Goal: Communication & Community: Answer question/provide support

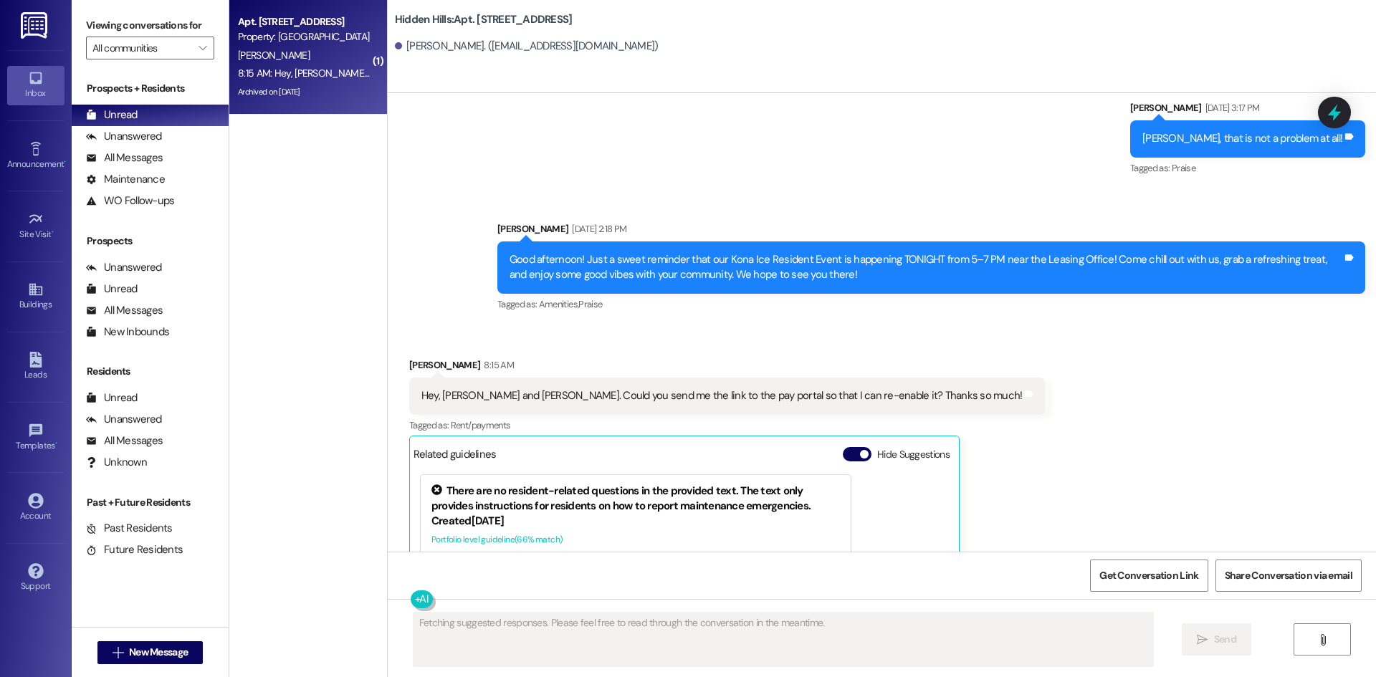
scroll to position [15988, 0]
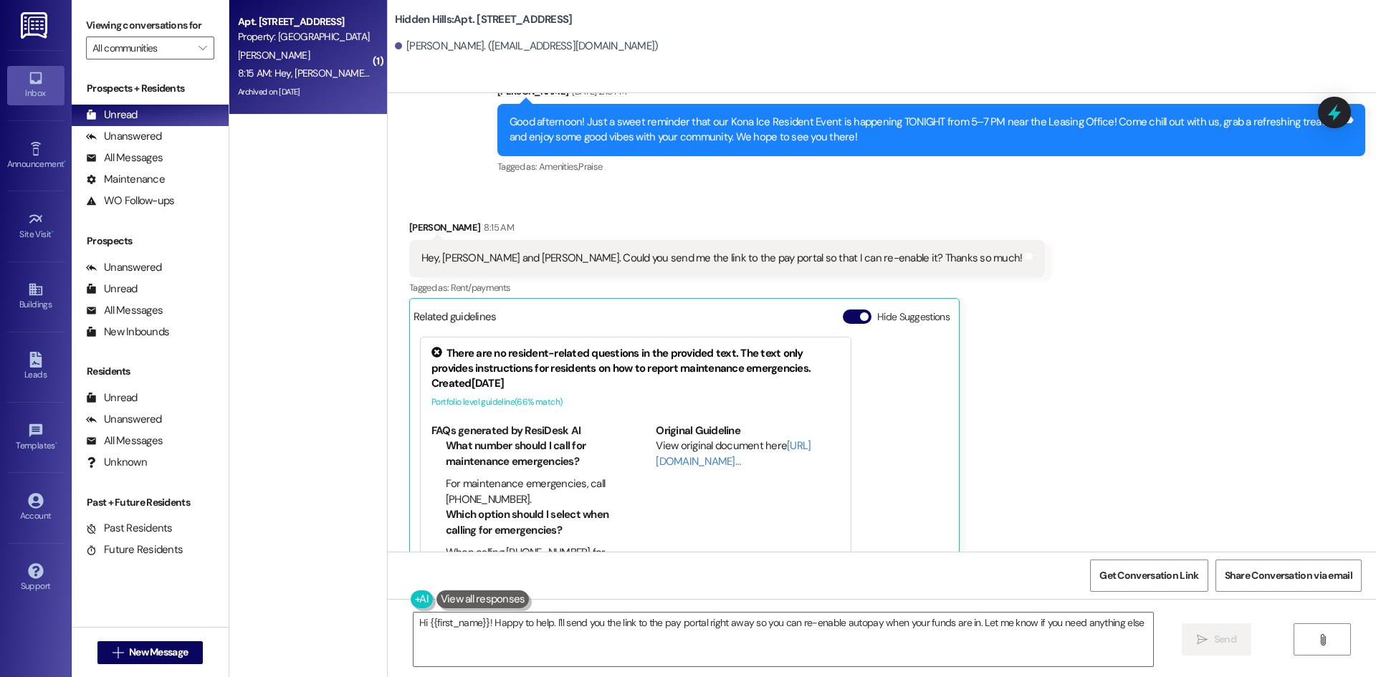
type textarea "Hi {{first_name}}! Happy to help. I'll send you the link to the pay portal righ…"
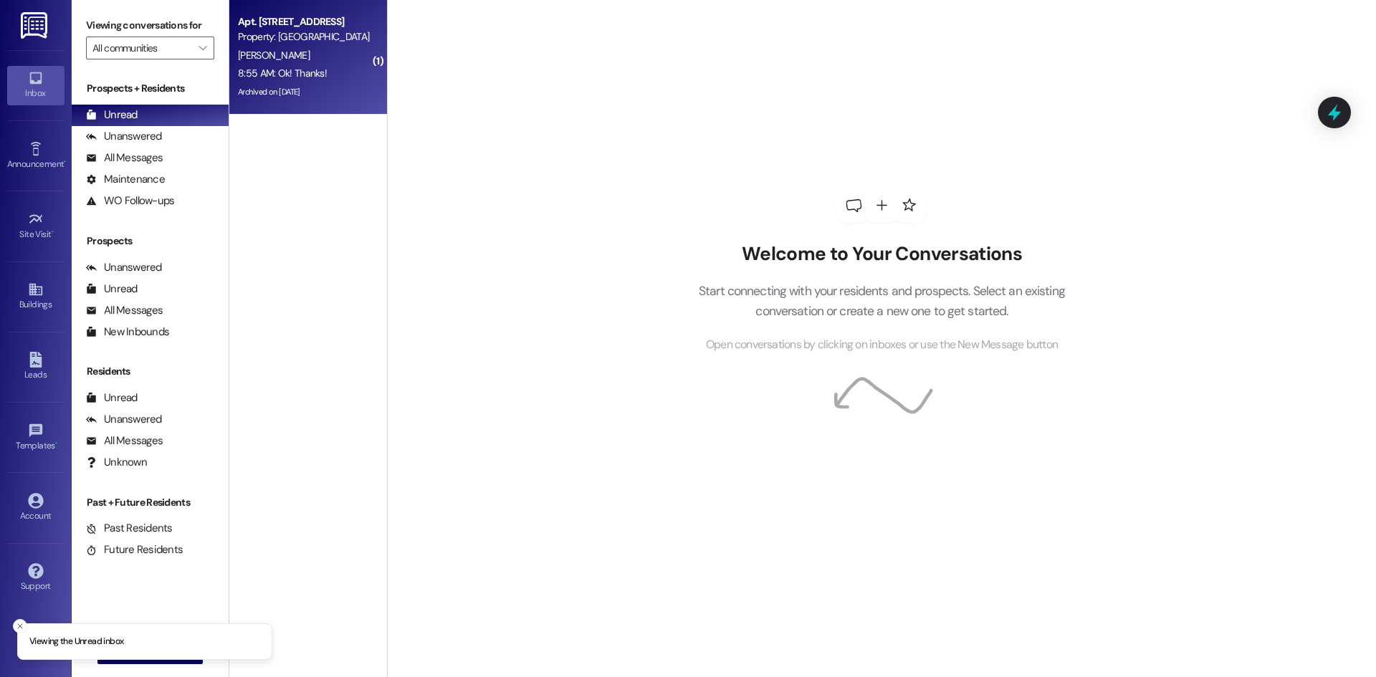
click at [325, 42] on div "Property: [GEOGRAPHIC_DATA]" at bounding box center [304, 36] width 133 height 15
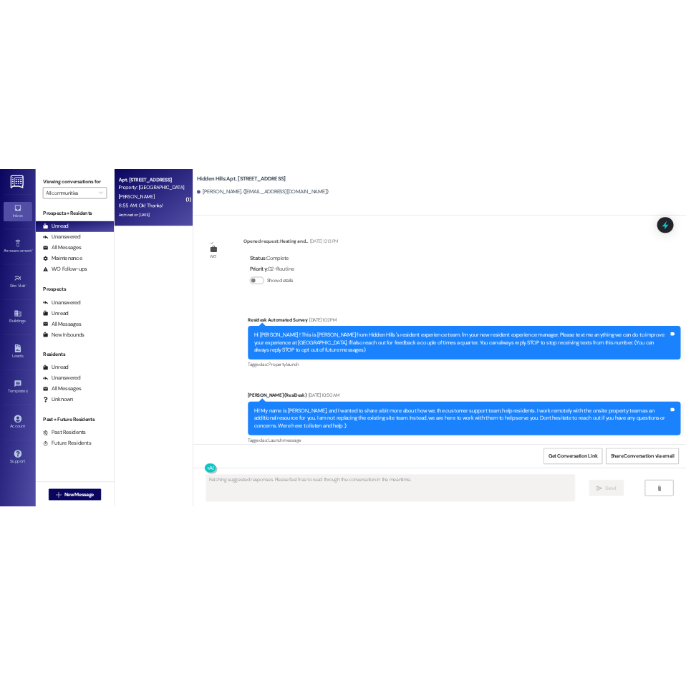
scroll to position [15957, 0]
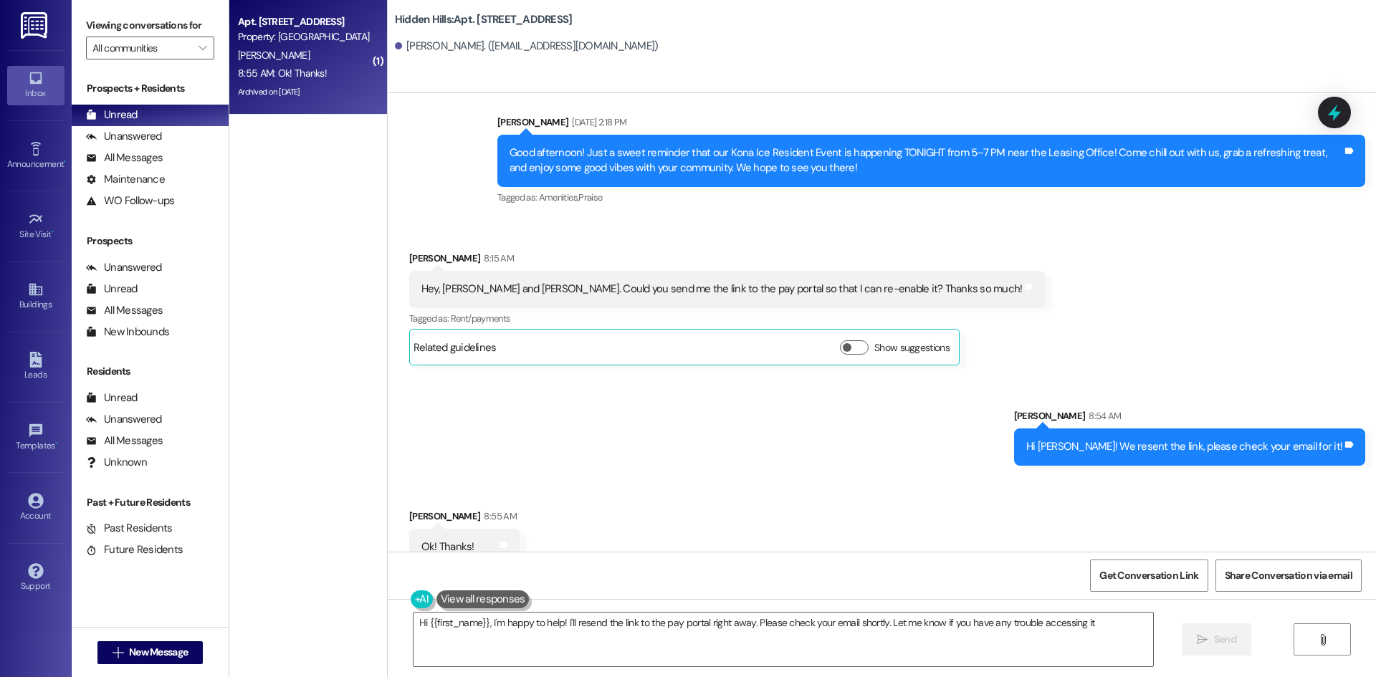
type textarea "Hi {{first_name}}, I'm happy to help! I'll resend the link to the pay portal ri…"
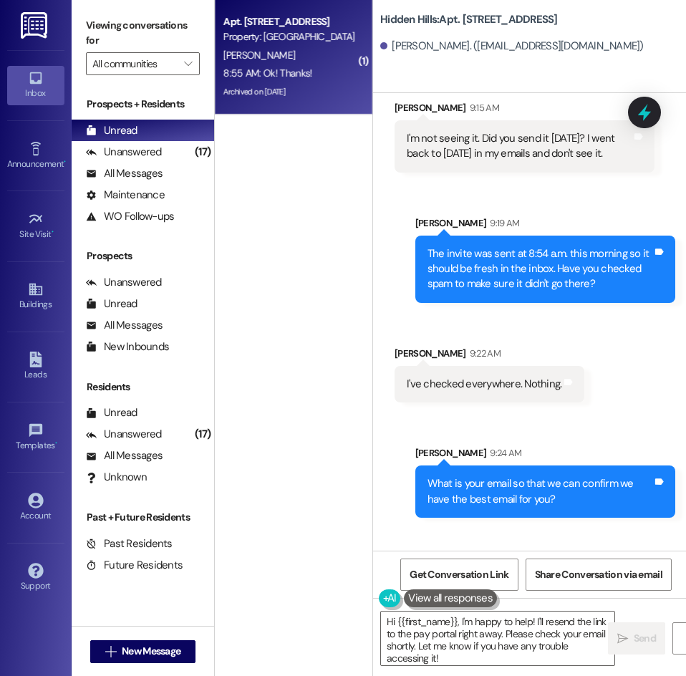
scroll to position [23251, 0]
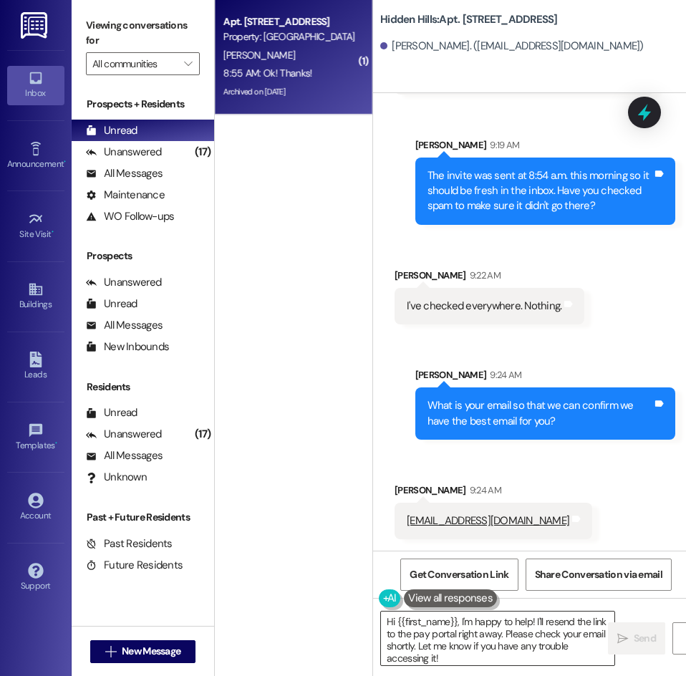
click at [527, 653] on textarea "Hi {{first_name}}, I'm happy to help! I'll resend the link to the pay portal ri…" at bounding box center [498, 639] width 234 height 54
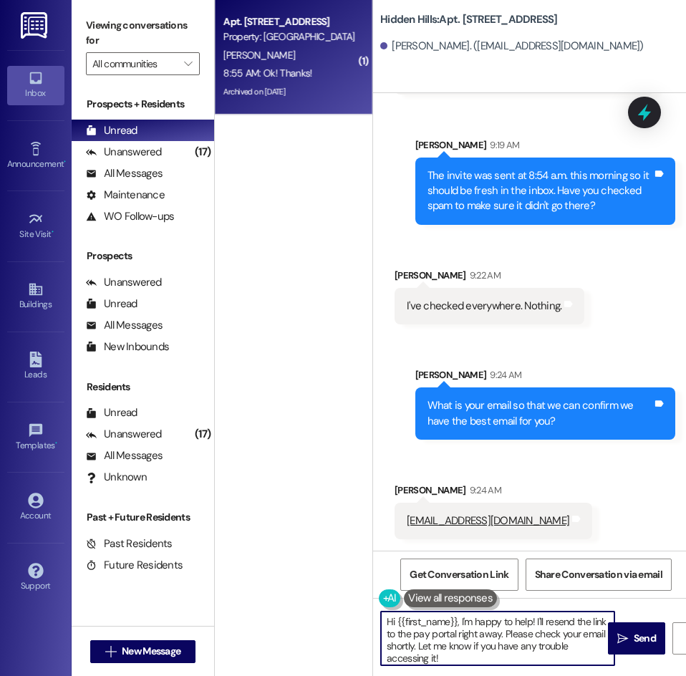
click at [527, 653] on textarea "Hi {{first_name}}, I'm happy to help! I'll resend the link to the pay portal ri…" at bounding box center [498, 639] width 234 height 54
type textarea "That is the email we have for you. It should be from LOFT living, it will not c…"
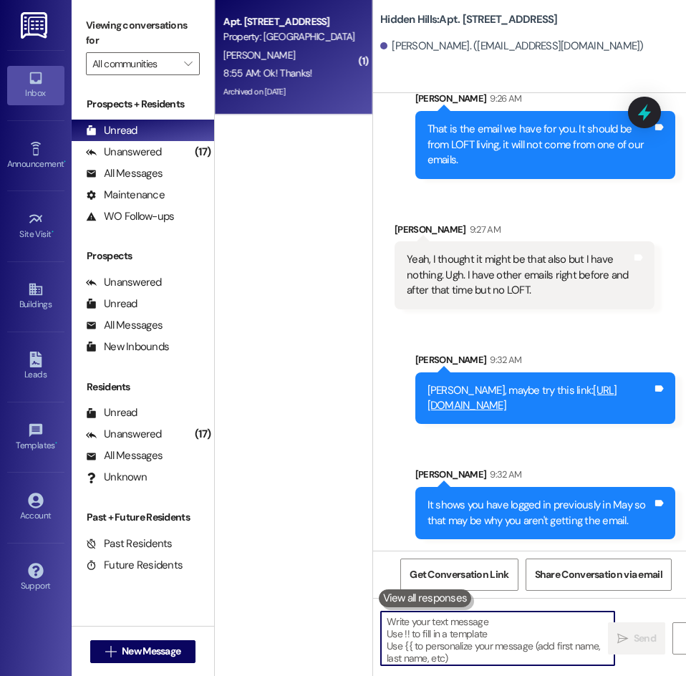
scroll to position [23742, 0]
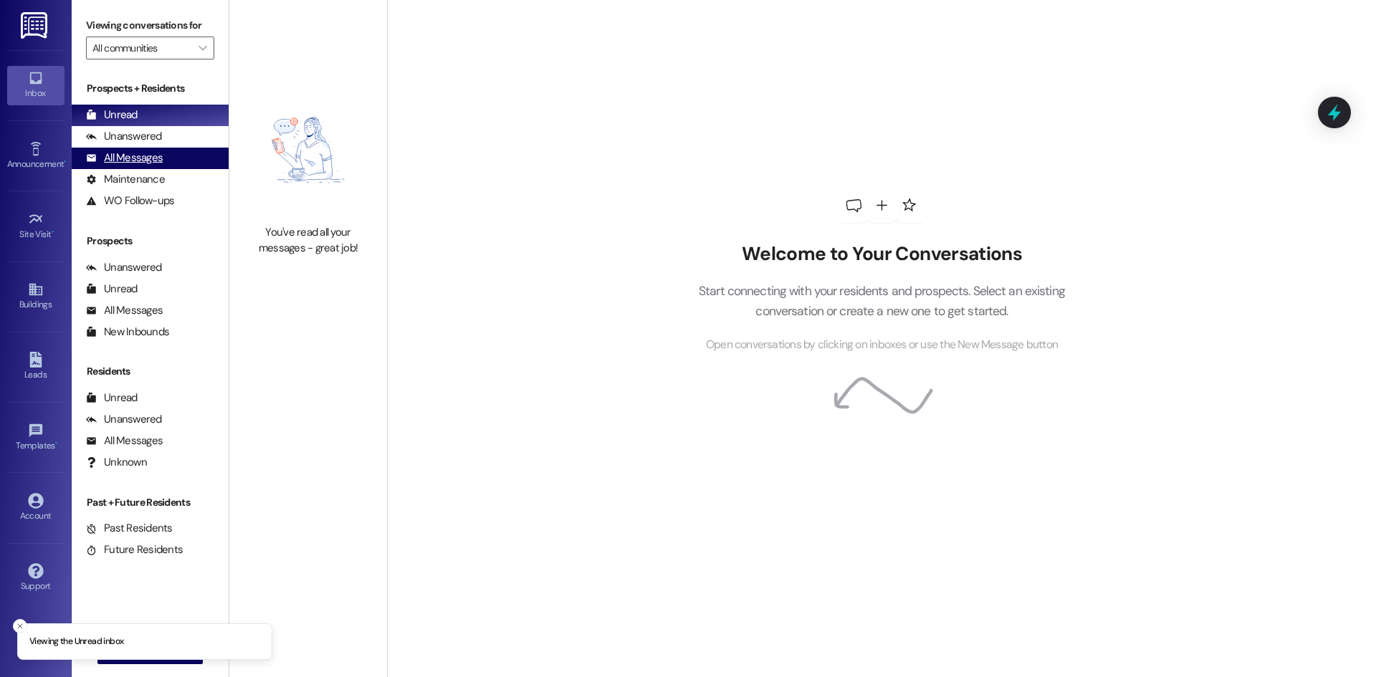
click at [154, 150] on div "All Messages" at bounding box center [124, 157] width 77 height 15
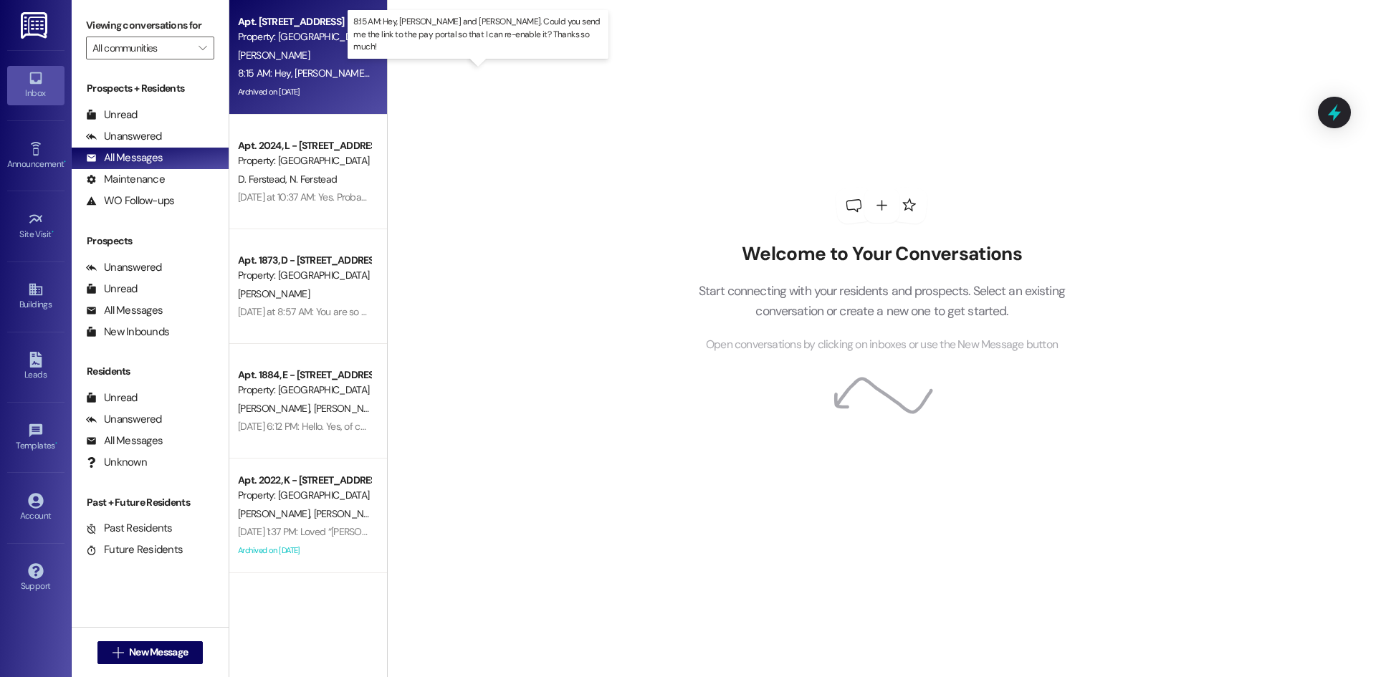
click at [326, 77] on div "8:15 AM: Hey, Sarah and Madison. Could you send me the link to the pay portal s…" at bounding box center [534, 73] width 592 height 13
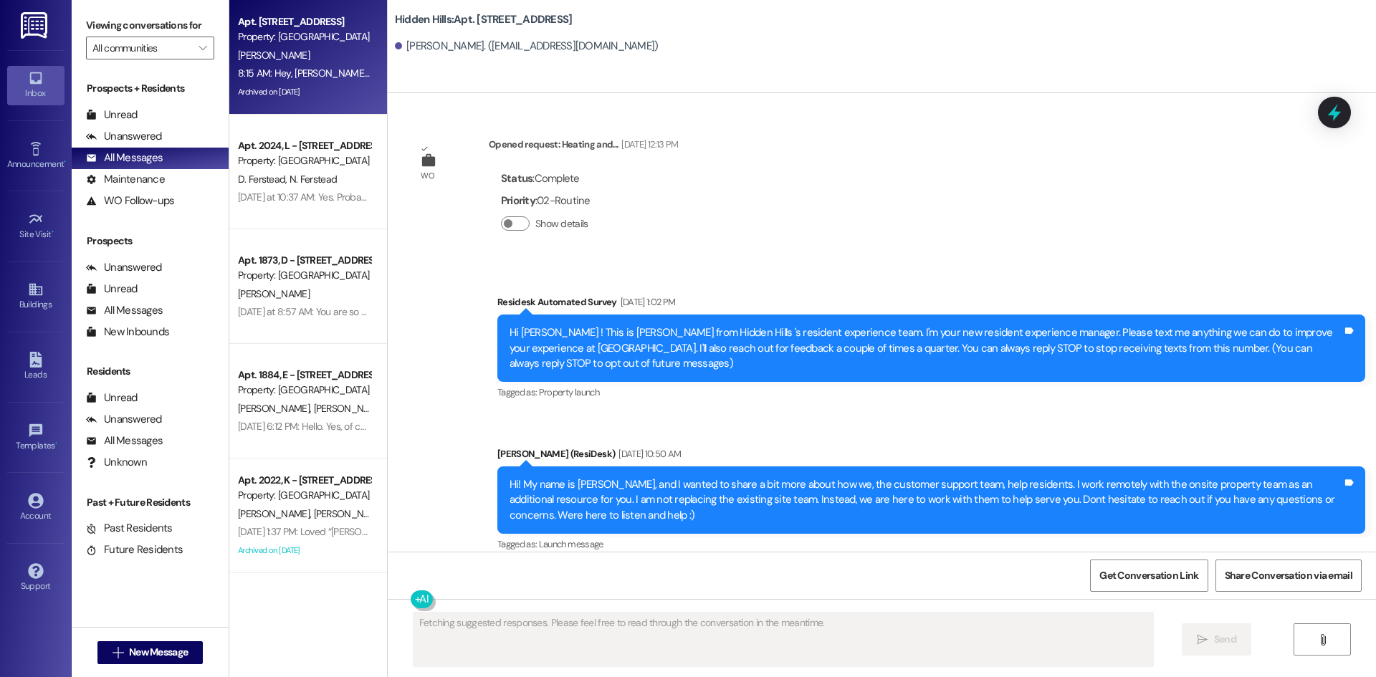
scroll to position [15988, 0]
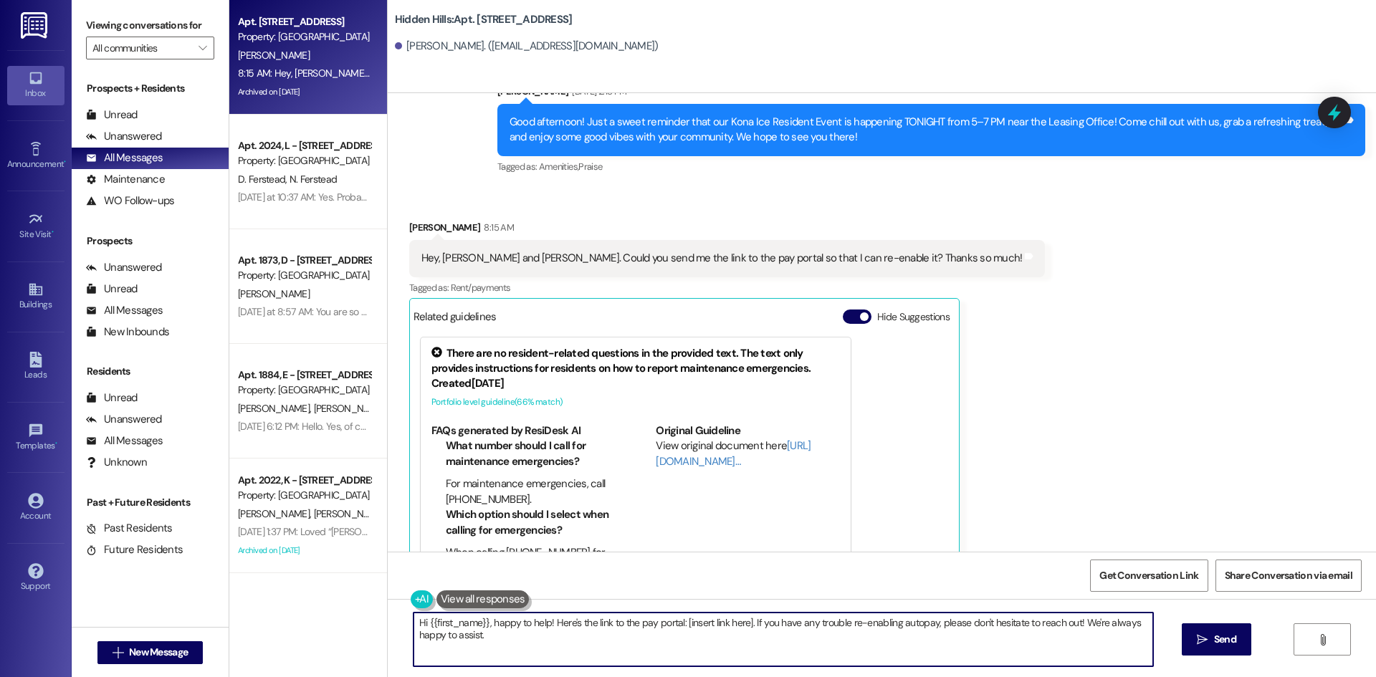
click at [766, 642] on textarea "Hi {{first_name}}, happy to help! Here's the link to the pay portal: [insert li…" at bounding box center [782, 640] width 739 height 54
type textarea "Hi [PERSON_NAME]! We resent the link, please check your email for it!"
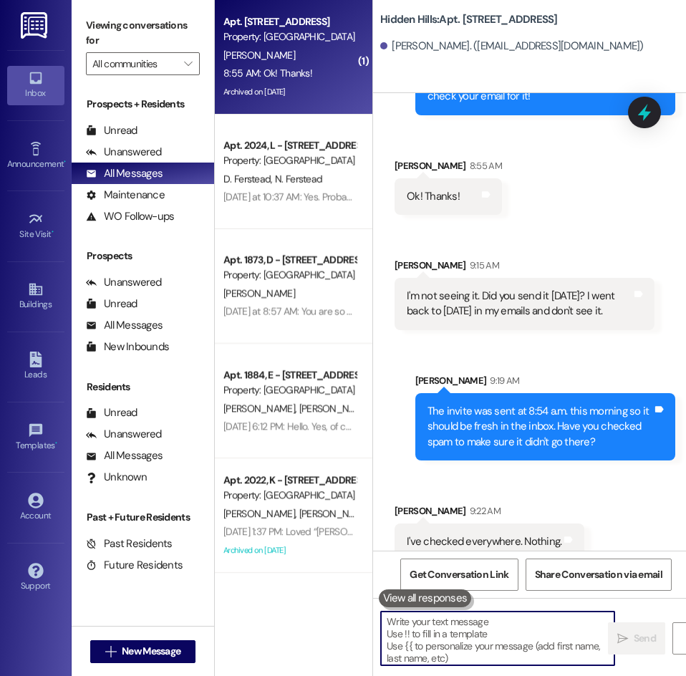
scroll to position [23285, 0]
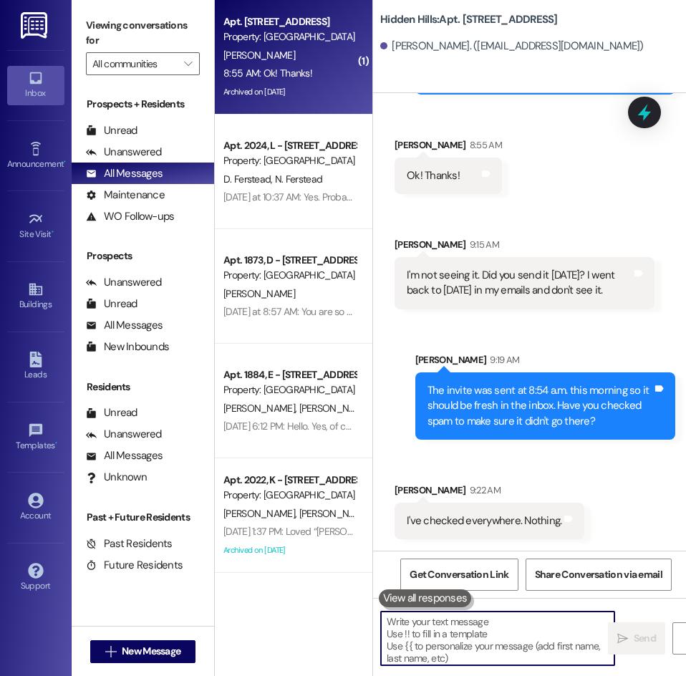
click at [519, 656] on textarea at bounding box center [498, 639] width 234 height 54
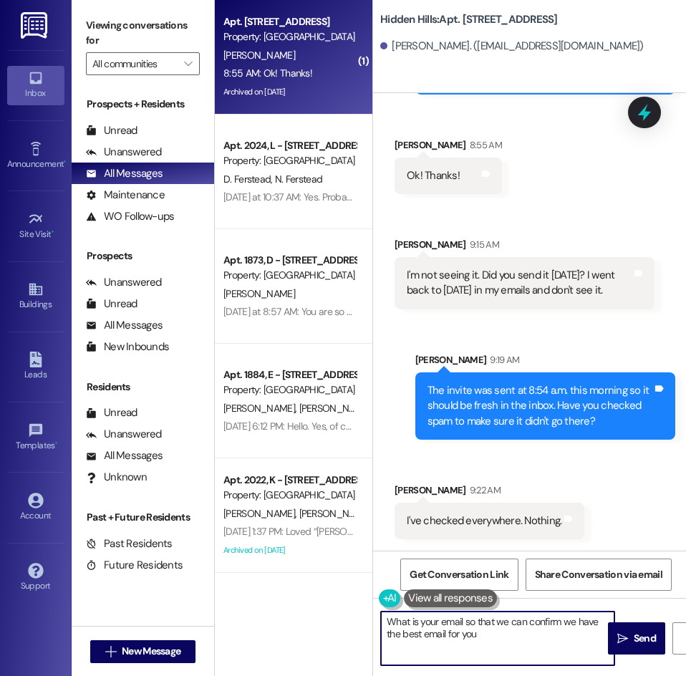
type textarea "What is your email so that we can confirm we have the best email for you?"
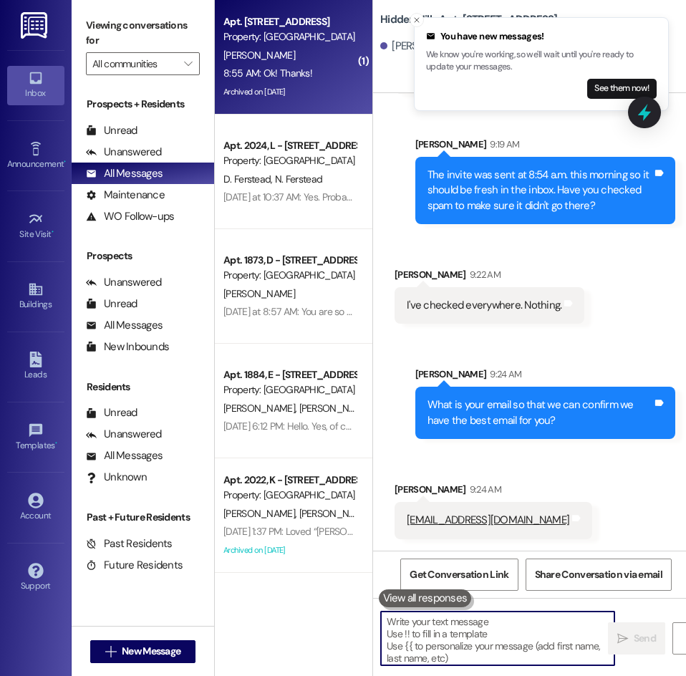
scroll to position [23499, 0]
click at [630, 259] on div "Received via SMS Jeannie Retherford 9:22 AM I've checked everywhere. Nothing. T…" at bounding box center [529, 285] width 313 height 100
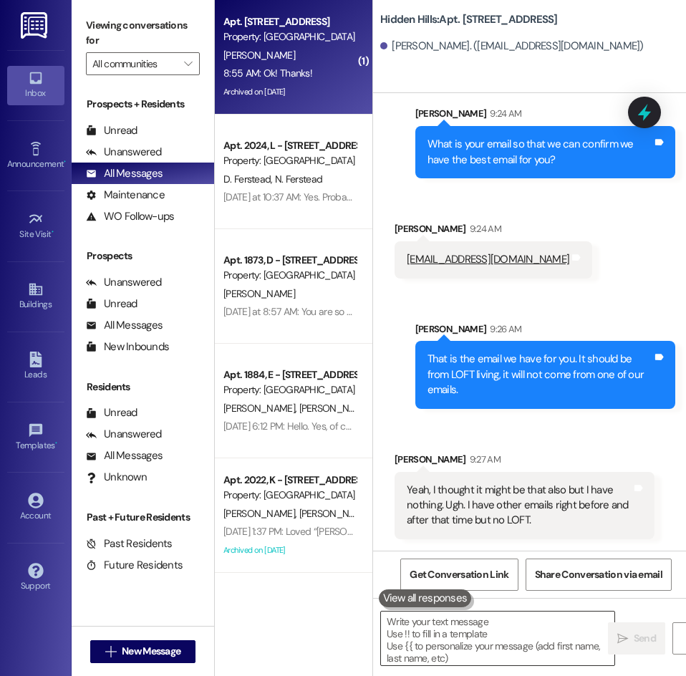
scroll to position [23761, 0]
click at [495, 652] on textarea at bounding box center [498, 639] width 234 height 54
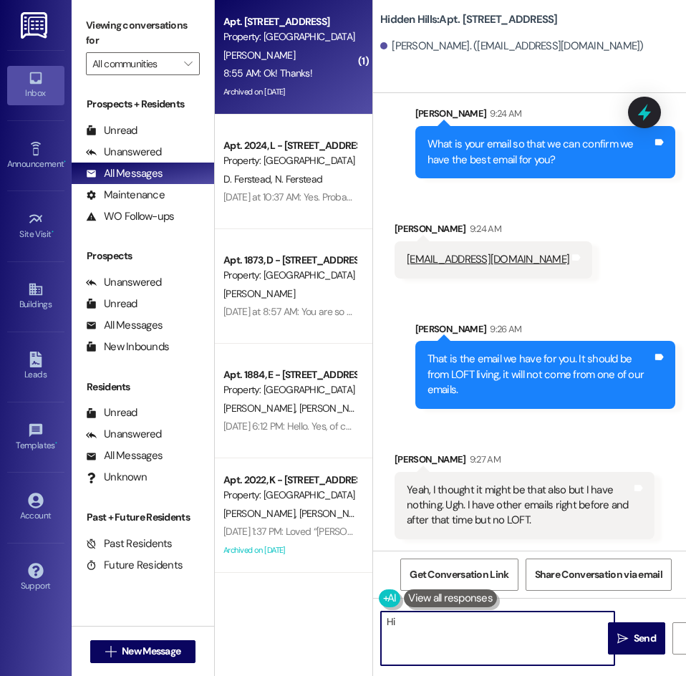
type textarea "H"
paste textarea "[URL][DOMAIN_NAME]"
type textarea "Jeannie, maybe try this link: https://login.loftliving.com/start"
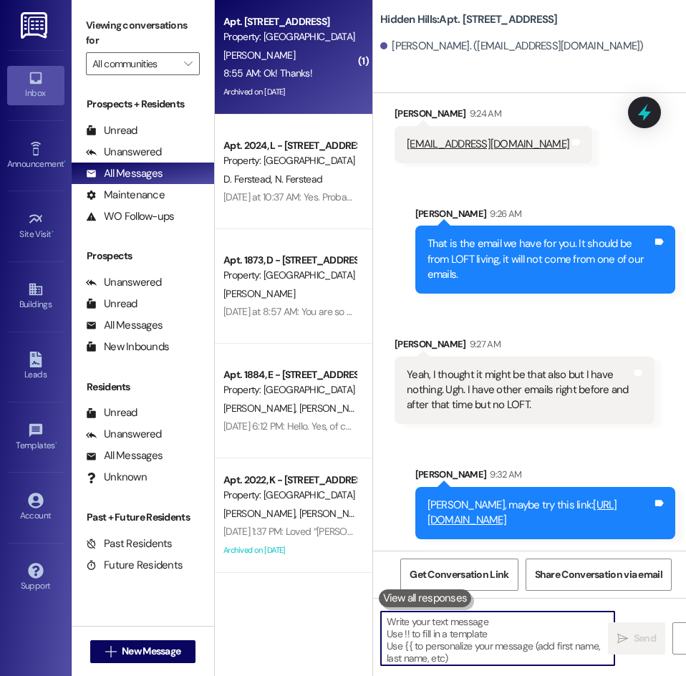
scroll to position [23876, 0]
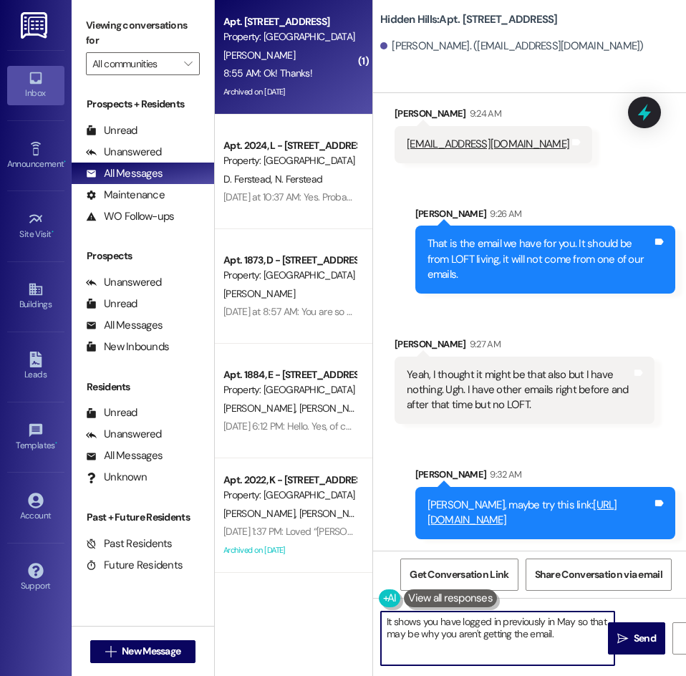
type textarea "It shows you have logged in previously in May so that may be why you aren't get…"
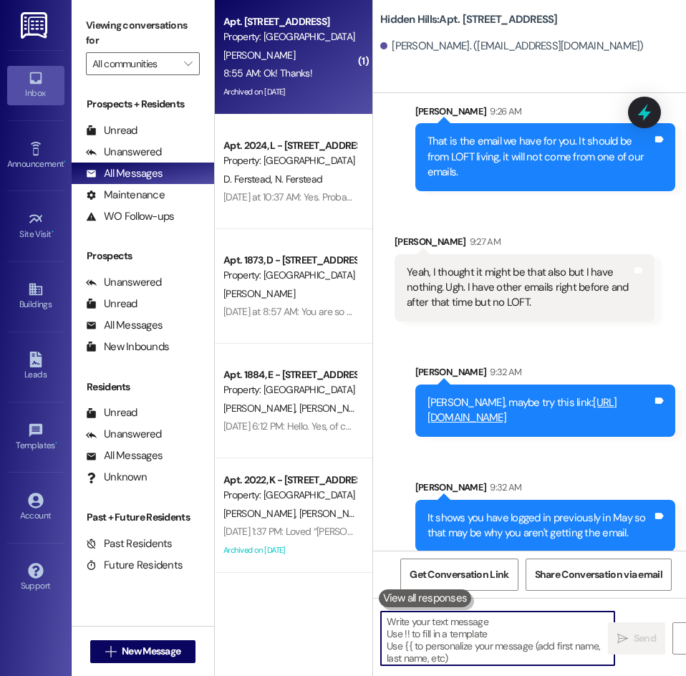
scroll to position [23992, 0]
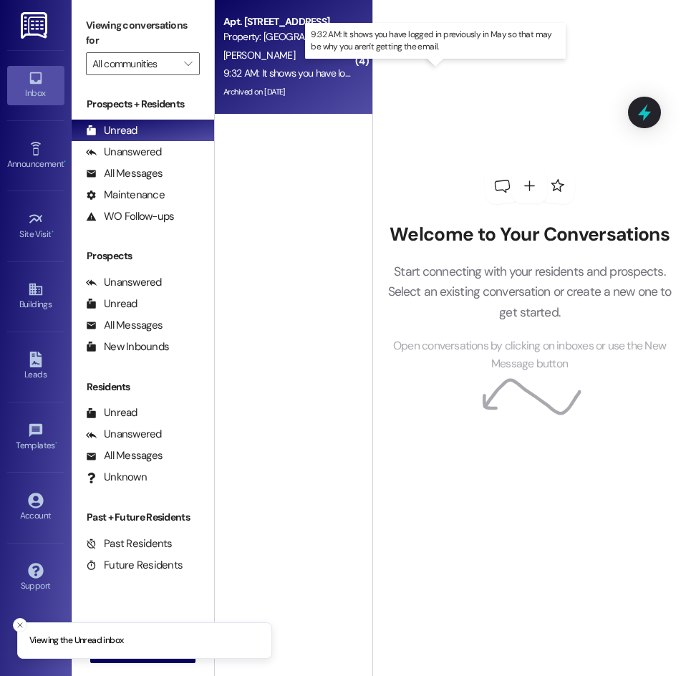
click at [336, 72] on div "9:32 AM: It shows you have logged in previously in May so that may be why you a…" at bounding box center [438, 73] width 428 height 13
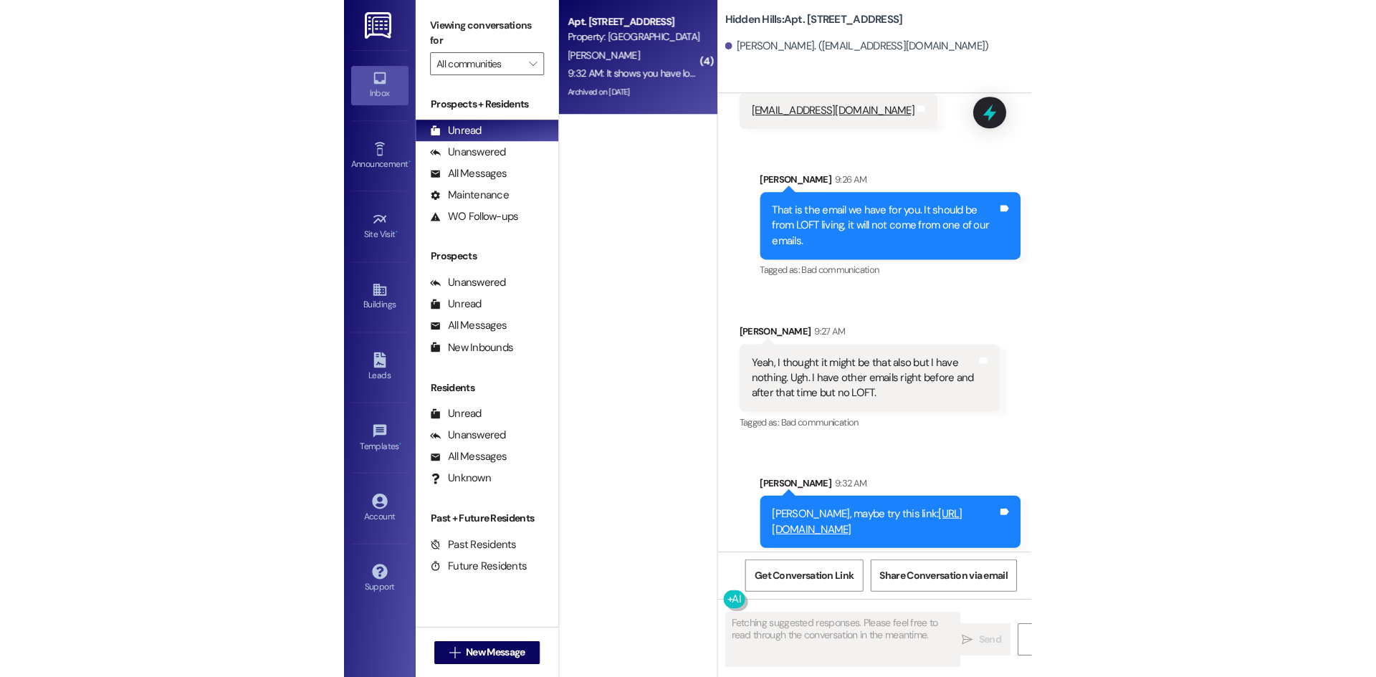
scroll to position [23906, 0]
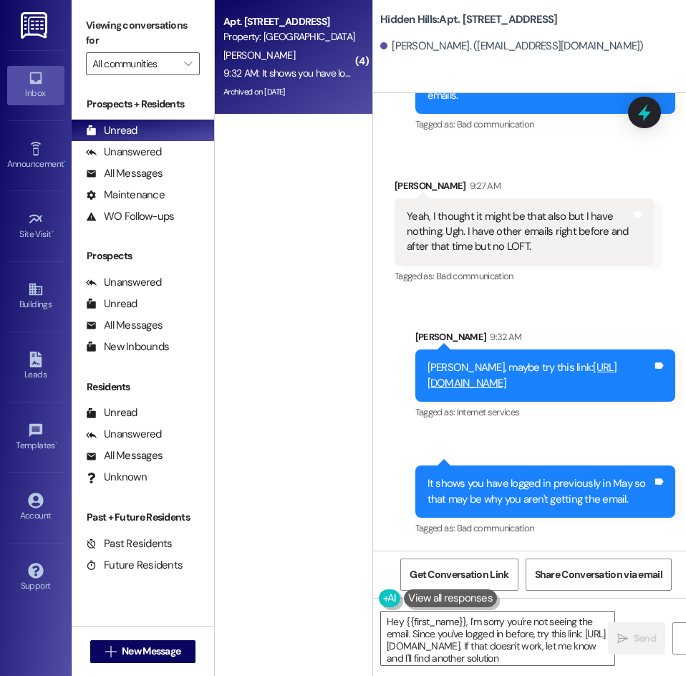
type textarea "Hey {{first_name}}, I'm sorry you're not seeing the email. Since you've logged …"
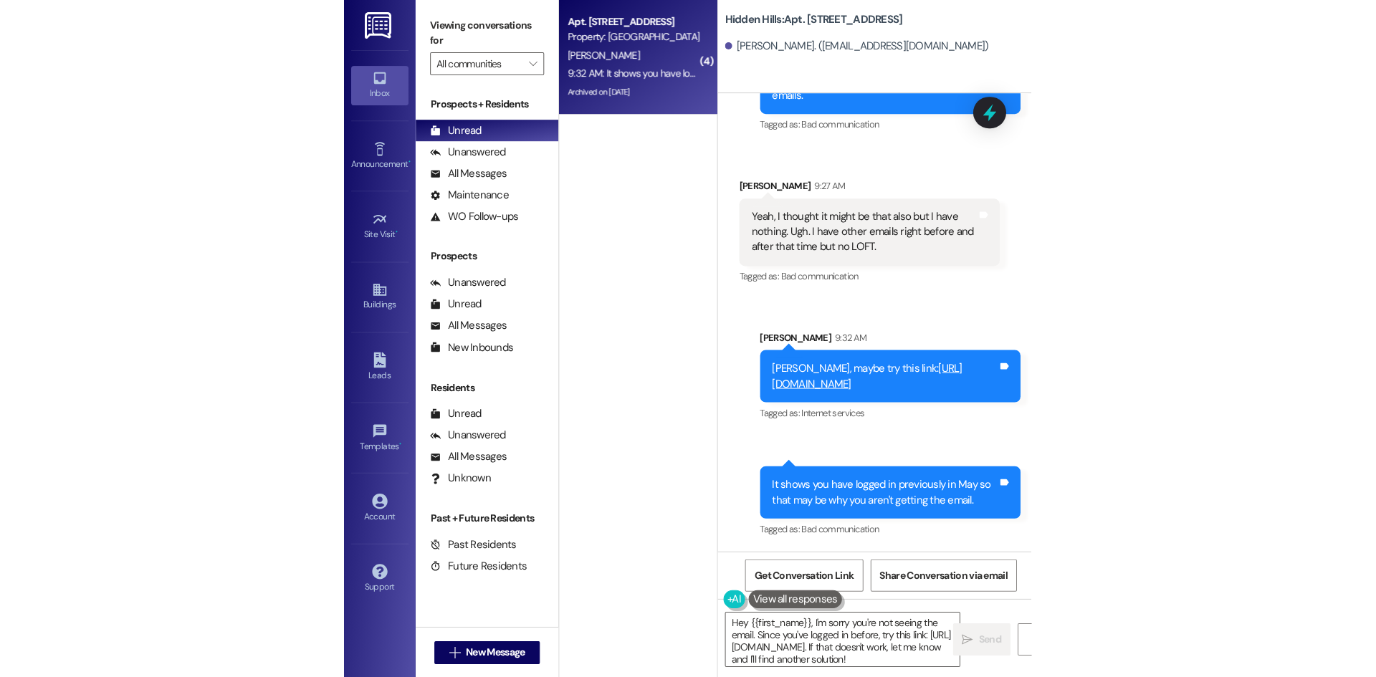
scroll to position [17019, 0]
